Goal: Task Accomplishment & Management: Manage account settings

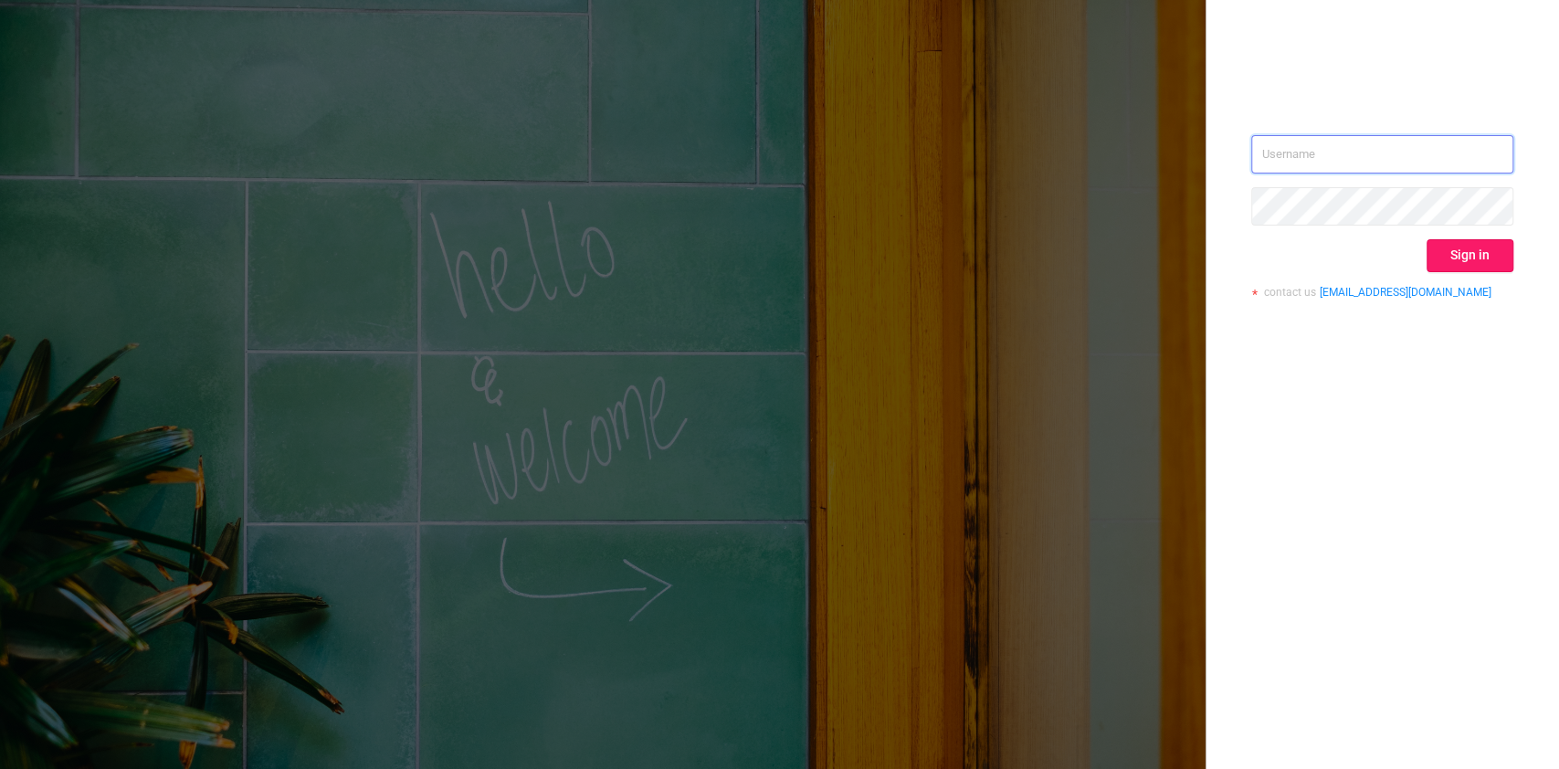
type input "[PERSON_NAME][EMAIL_ADDRESS][DOMAIN_NAME]"
click at [1469, 246] on button "Sign in" at bounding box center [1470, 255] width 87 height 33
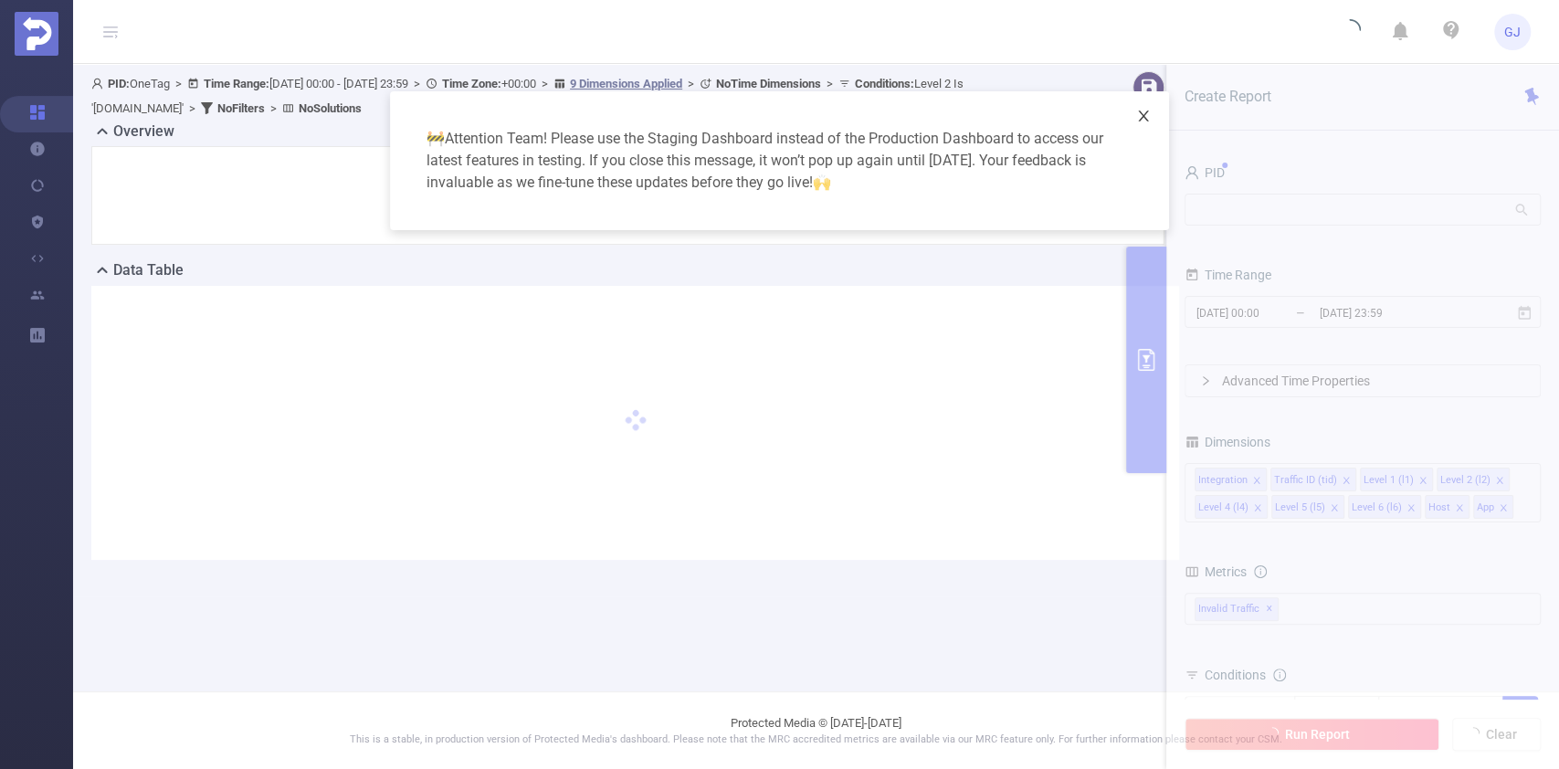
click at [1143, 113] on icon "icon: close" at bounding box center [1143, 116] width 15 height 15
